Goal: Task Accomplishment & Management: Manage account settings

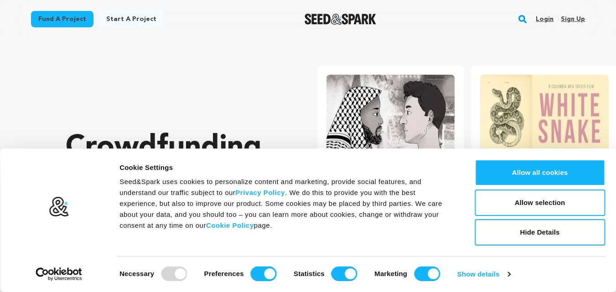
drag, startPoint x: 266, startPoint y: 272, endPoint x: 273, endPoint y: 272, distance: 7.7
click at [267, 272] on input "Preferences" at bounding box center [264, 274] width 26 height 15
checkbox input "false"
click at [344, 267] on input "Statistics" at bounding box center [344, 274] width 26 height 15
checkbox input "false"
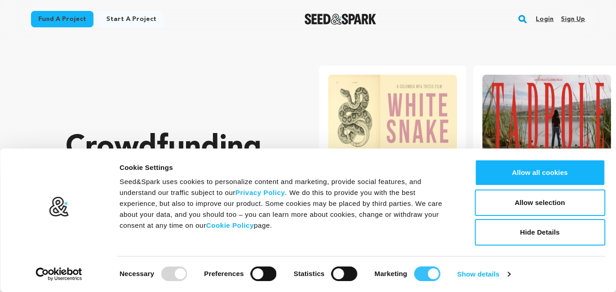
click at [420, 272] on input "Marketing" at bounding box center [427, 274] width 26 height 15
checkbox input "false"
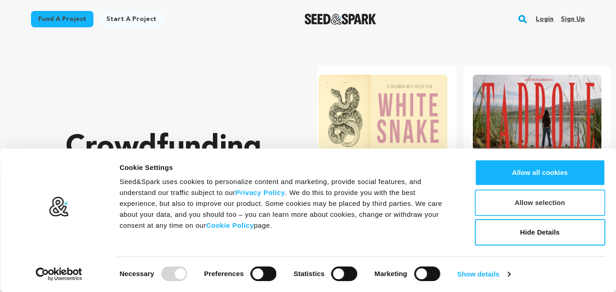
click at [561, 200] on button "Allow selection" at bounding box center [539, 203] width 130 height 26
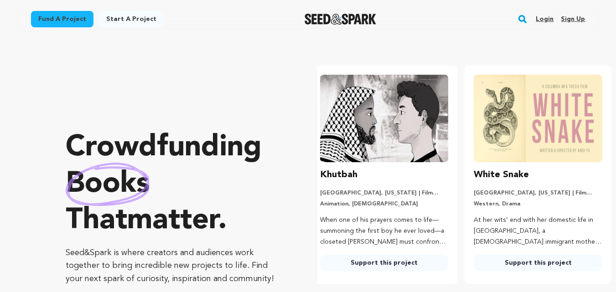
scroll to position [0, 0]
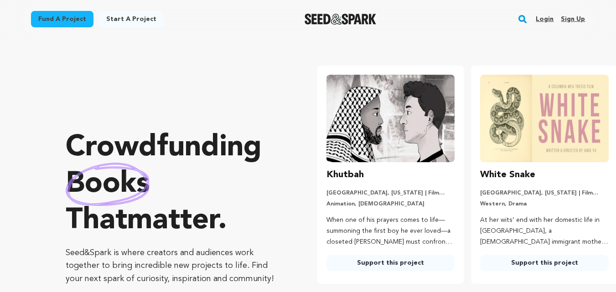
click at [568, 19] on link "Sign up" at bounding box center [572, 19] width 24 height 15
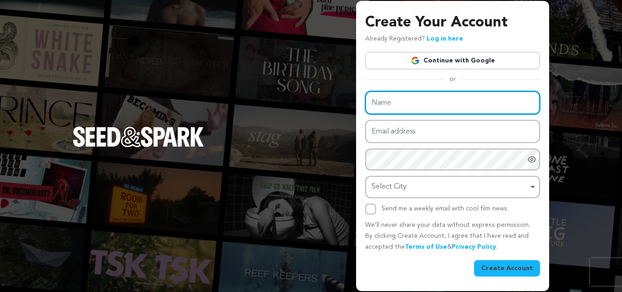
click at [411, 103] on input "Name" at bounding box center [452, 102] width 175 height 23
paste input "RK Solutions"
type input "RK Solutions"
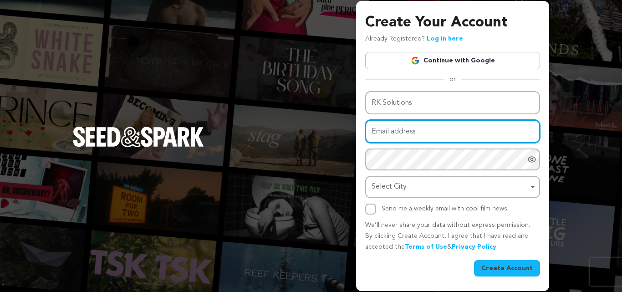
click at [407, 134] on input "Email address" at bounding box center [452, 131] width 175 height 23
click at [409, 124] on input "Email address" at bounding box center [452, 131] width 175 height 23
paste input "[EMAIL_ADDRESS][DOMAIN_NAME]"
type input "[EMAIL_ADDRESS][DOMAIN_NAME]"
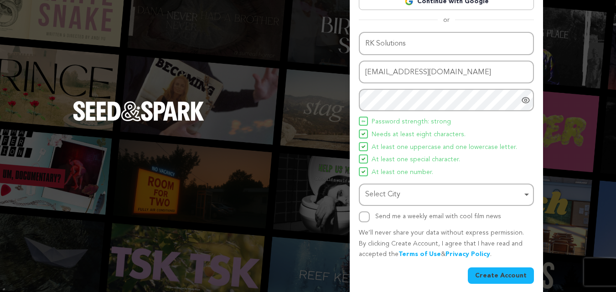
scroll to position [65, 0]
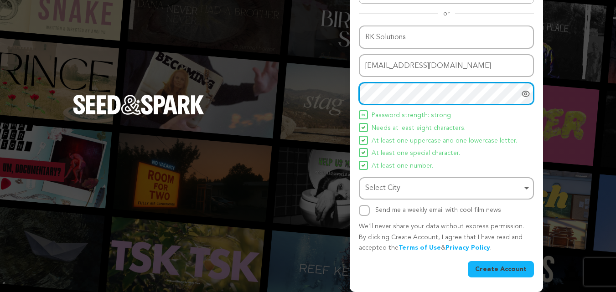
click at [392, 184] on div "Select City Remove item" at bounding box center [443, 188] width 157 height 13
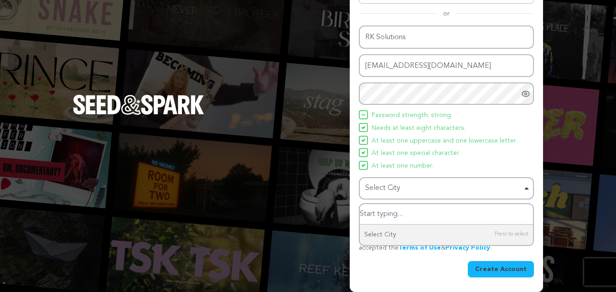
paste input "Haryana"
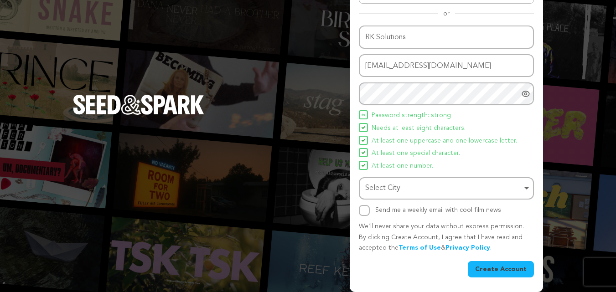
drag, startPoint x: 410, startPoint y: 182, endPoint x: 414, endPoint y: 185, distance: 4.8
click at [410, 182] on div "Select City Remove item" at bounding box center [443, 188] width 157 height 13
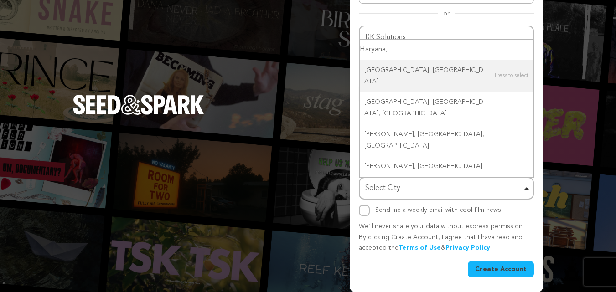
paste input "[GEOGRAPHIC_DATA]"
paste input "Select City"
type input "[GEOGRAPHIC_DATA]"
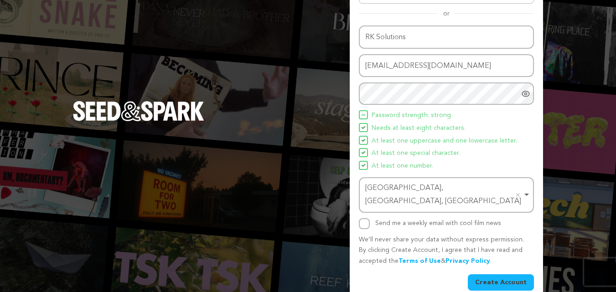
click at [506, 274] on button "Create Account" at bounding box center [501, 282] width 66 height 16
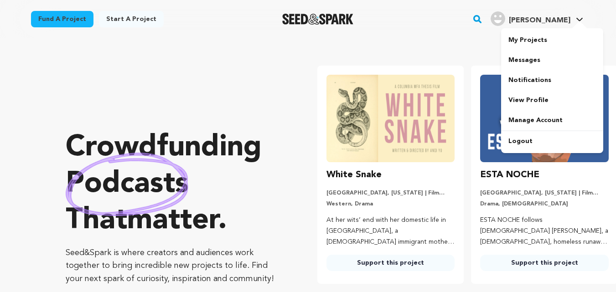
click at [578, 18] on icon at bounding box center [579, 19] width 7 height 5
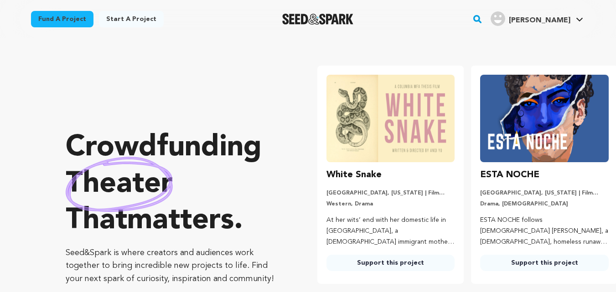
click at [577, 18] on icon at bounding box center [579, 20] width 6 height 4
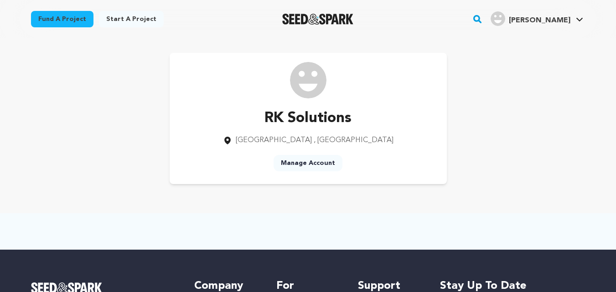
click at [319, 166] on link "Manage Account" at bounding box center [307, 163] width 69 height 16
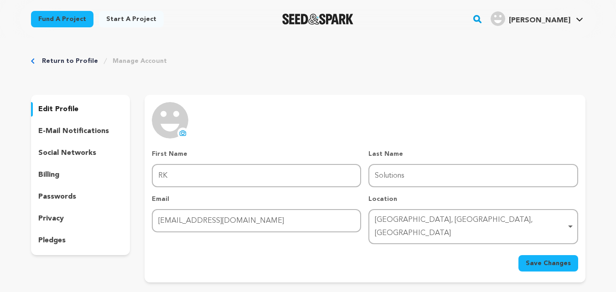
click at [183, 132] on icon at bounding box center [183, 133] width 4 height 3
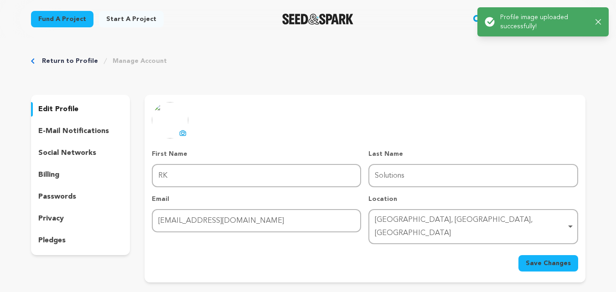
click at [550, 259] on span "Save Changes" at bounding box center [547, 263] width 45 height 9
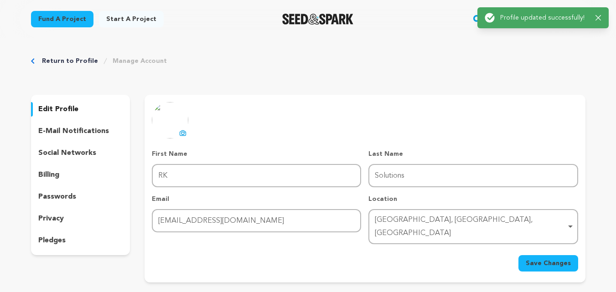
click at [69, 130] on p "e-mail notifications" at bounding box center [73, 131] width 71 height 11
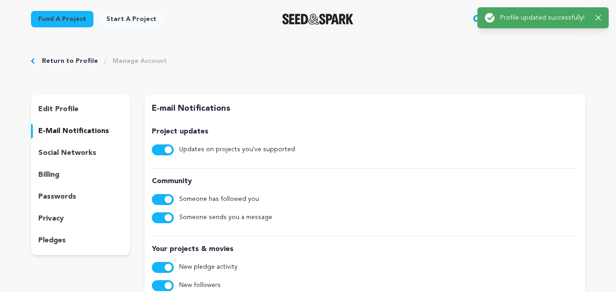
click at [166, 150] on span "button" at bounding box center [167, 149] width 7 height 7
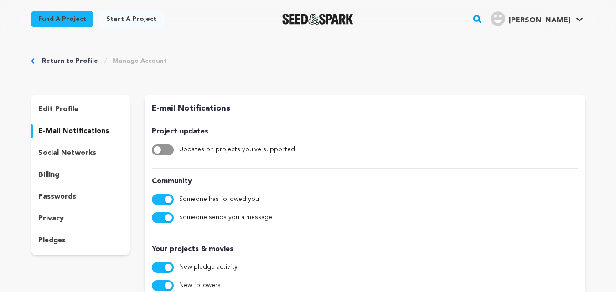
click at [162, 199] on button "button" at bounding box center [163, 199] width 22 height 11
click at [162, 221] on button "button" at bounding box center [163, 217] width 22 height 11
click at [163, 267] on button "button" at bounding box center [163, 267] width 22 height 11
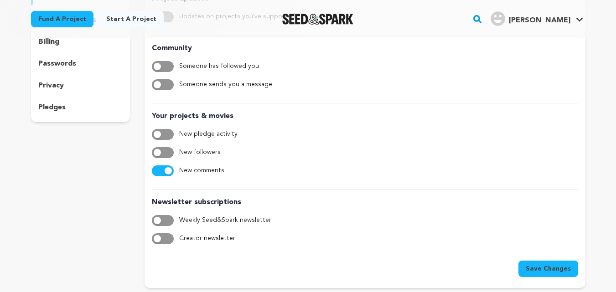
scroll to position [137, 0]
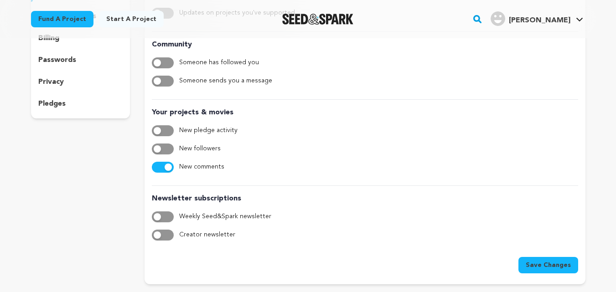
click at [156, 164] on button "button" at bounding box center [163, 167] width 22 height 11
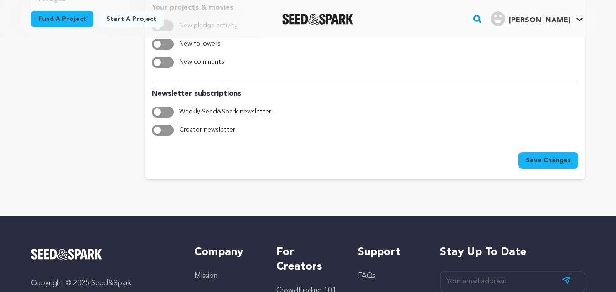
scroll to position [228, 0]
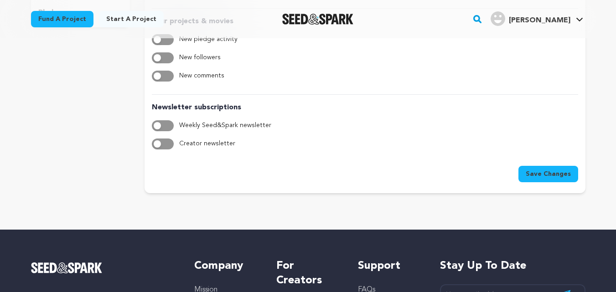
click at [552, 175] on span "Save Changes" at bounding box center [547, 174] width 45 height 9
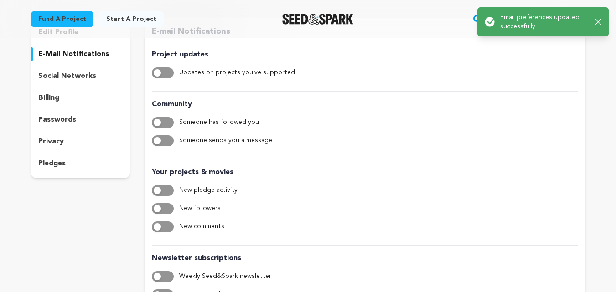
scroll to position [46, 0]
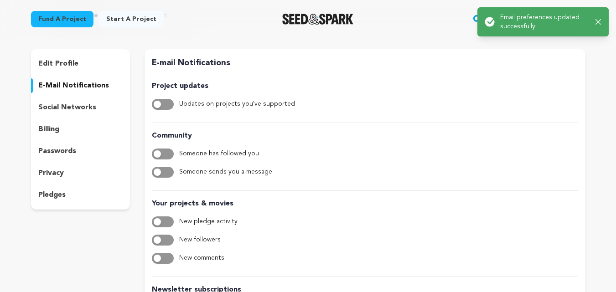
click at [72, 108] on p "social networks" at bounding box center [67, 107] width 58 height 11
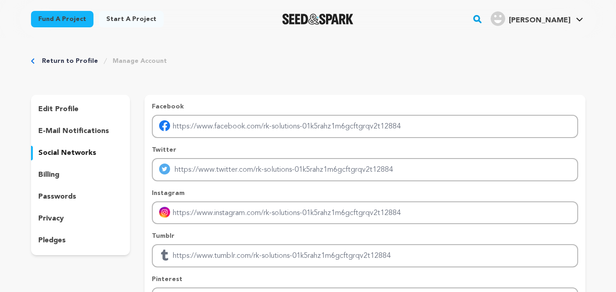
click at [72, 113] on p "edit profile" at bounding box center [58, 109] width 40 height 11
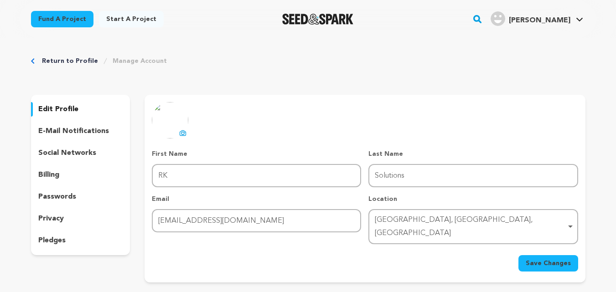
click at [70, 61] on link "Return to Profile" at bounding box center [70, 61] width 56 height 9
